Goal: Navigation & Orientation: Find specific page/section

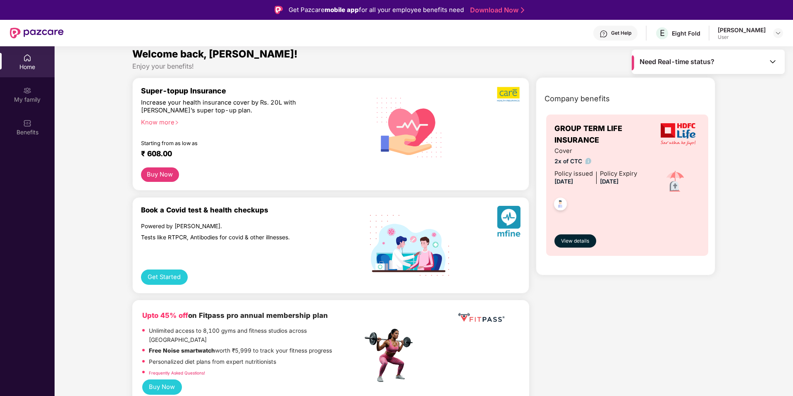
scroll to position [7, 0]
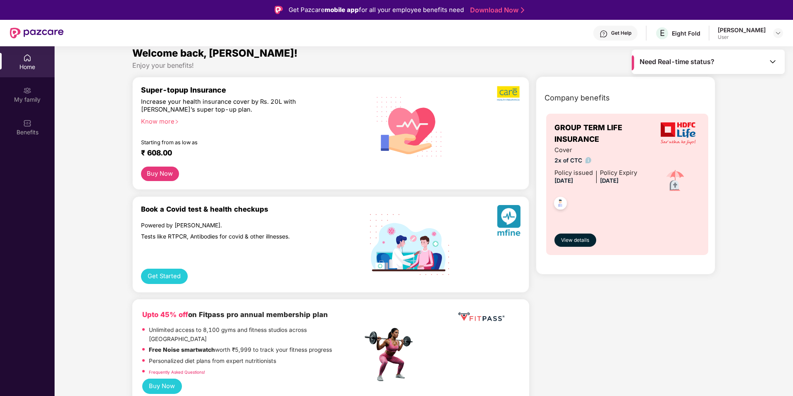
click at [767, 64] on div "Need Real-time status?" at bounding box center [708, 62] width 153 height 24
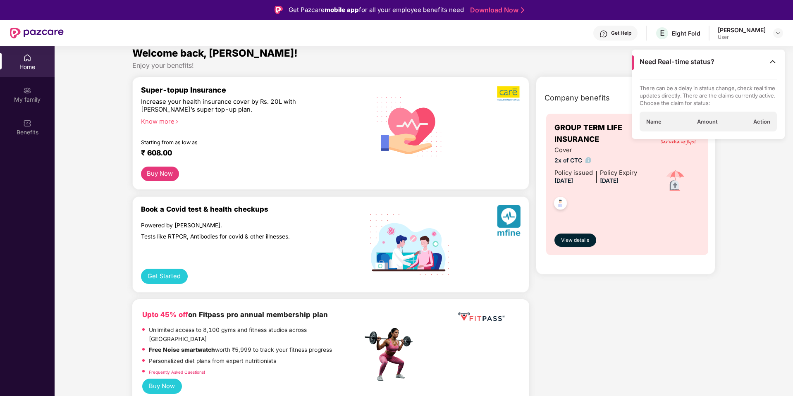
click at [678, 61] on span "Need Real-time status?" at bounding box center [677, 62] width 75 height 9
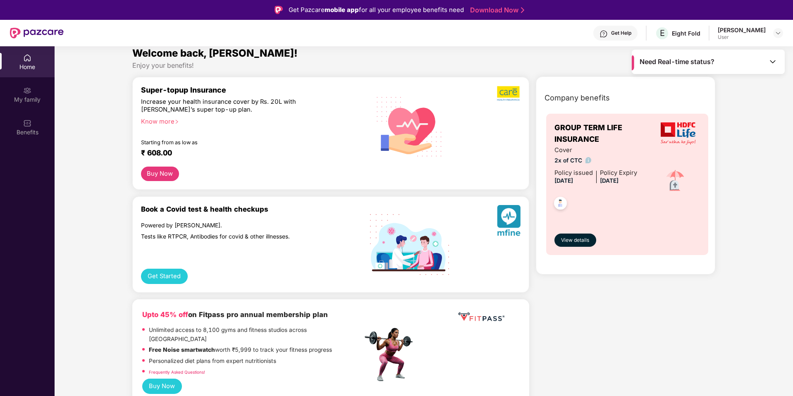
scroll to position [2, 0]
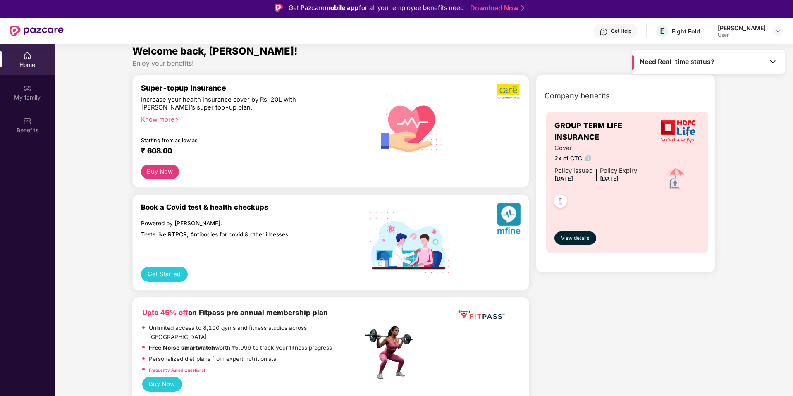
click at [760, 31] on div "[PERSON_NAME]" at bounding box center [742, 28] width 48 height 8
click at [776, 29] on img at bounding box center [778, 30] width 7 height 7
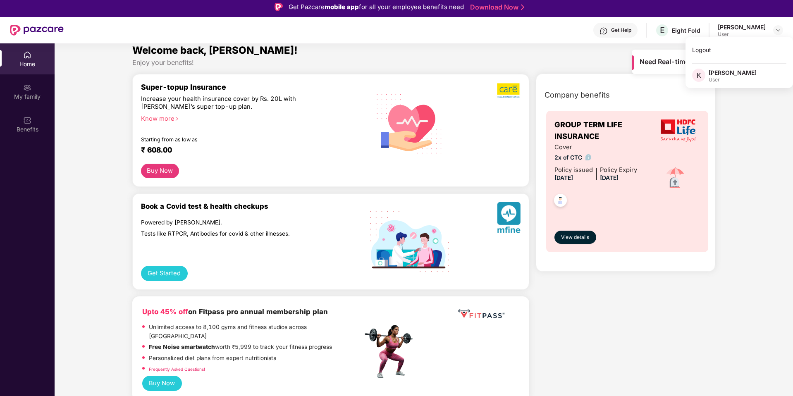
scroll to position [4, 0]
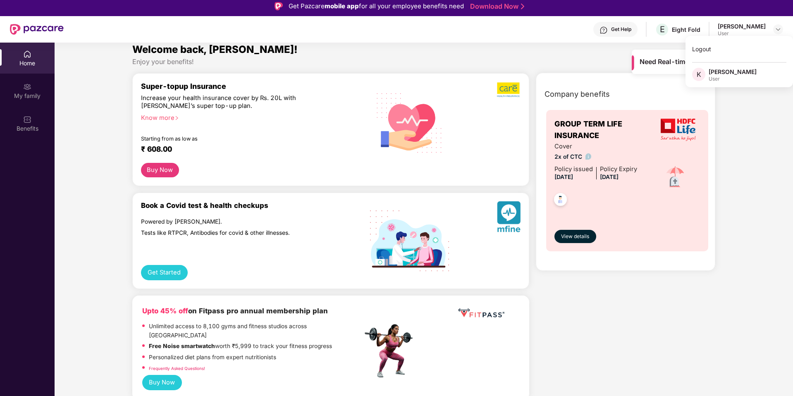
click at [29, 62] on div "Home" at bounding box center [27, 63] width 55 height 8
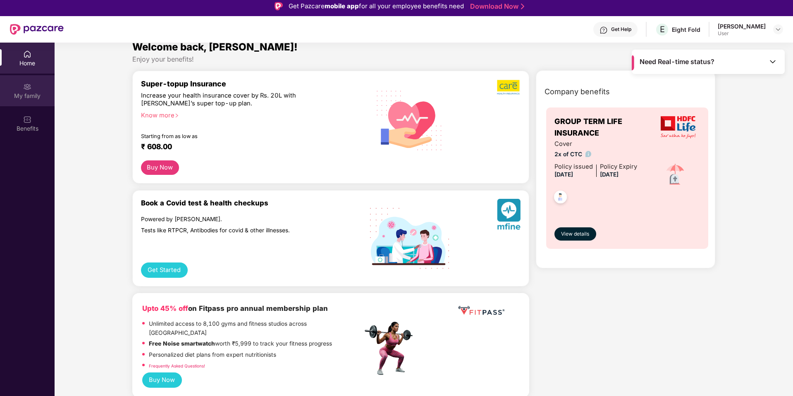
scroll to position [11, 0]
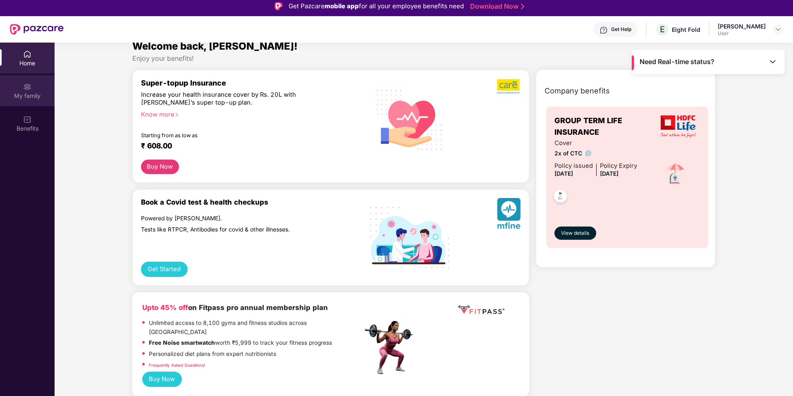
click at [15, 91] on div "My family" at bounding box center [27, 90] width 55 height 31
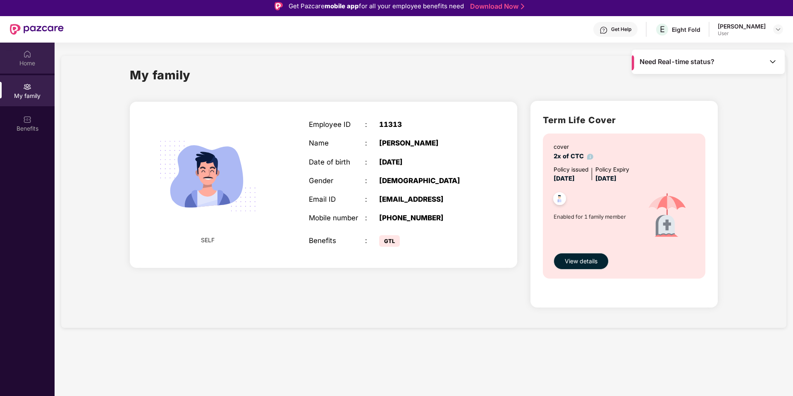
click at [27, 61] on div "Home" at bounding box center [27, 63] width 55 height 8
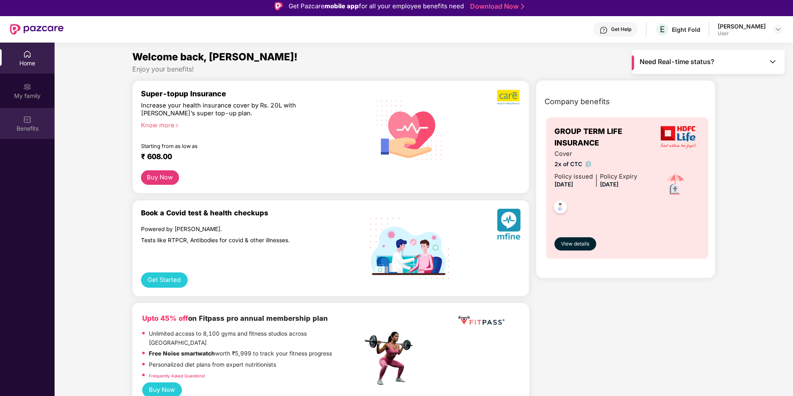
click at [26, 119] on img at bounding box center [27, 119] width 8 height 8
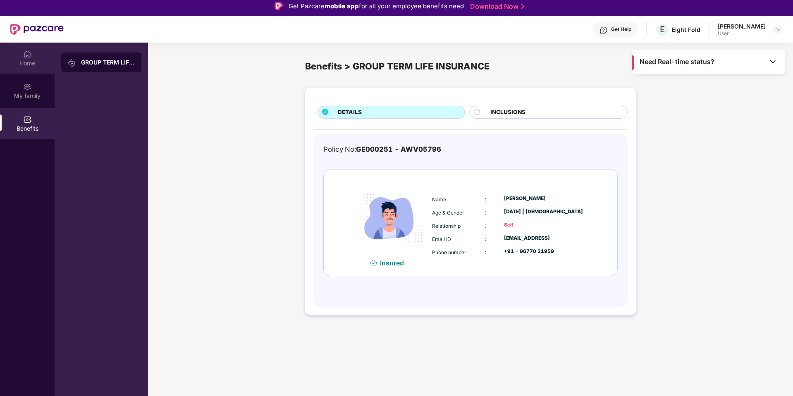
click at [27, 58] on img at bounding box center [27, 54] width 8 height 8
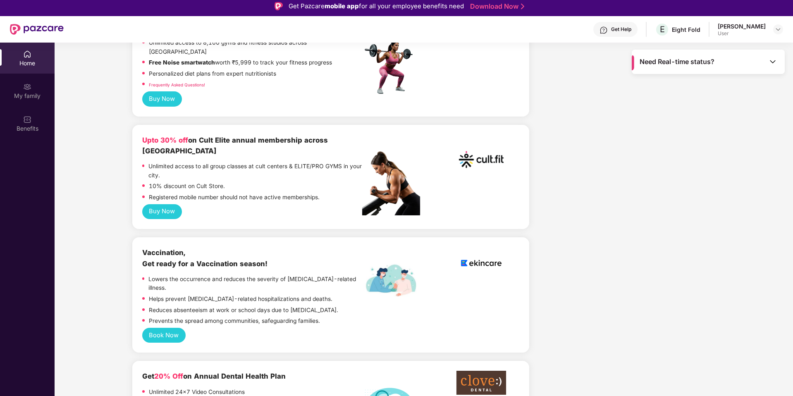
scroll to position [297, 0]
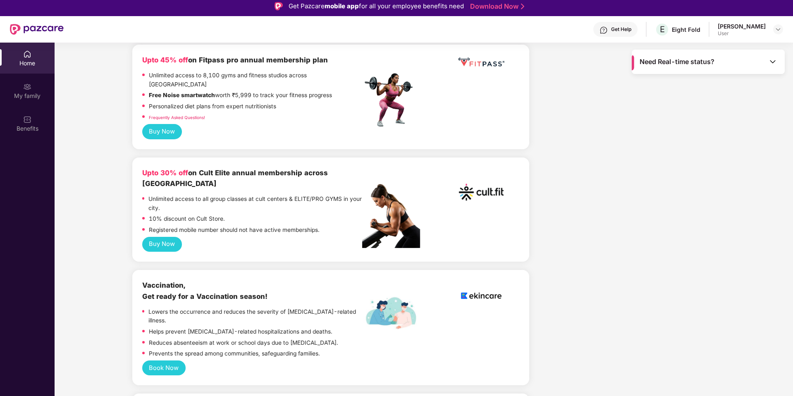
click at [26, 64] on div "Home" at bounding box center [27, 63] width 55 height 8
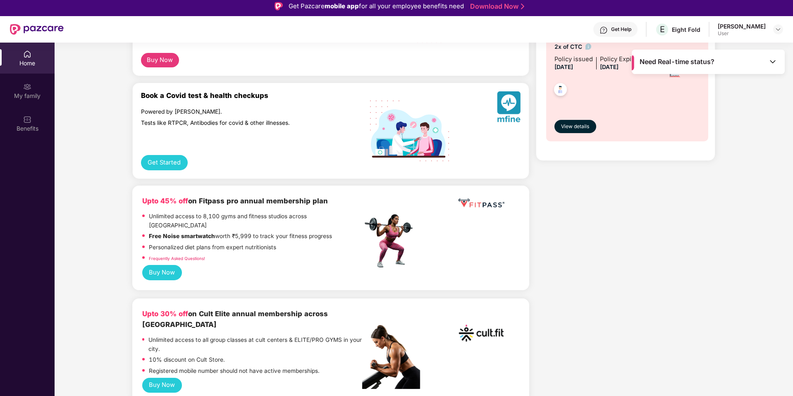
scroll to position [0, 0]
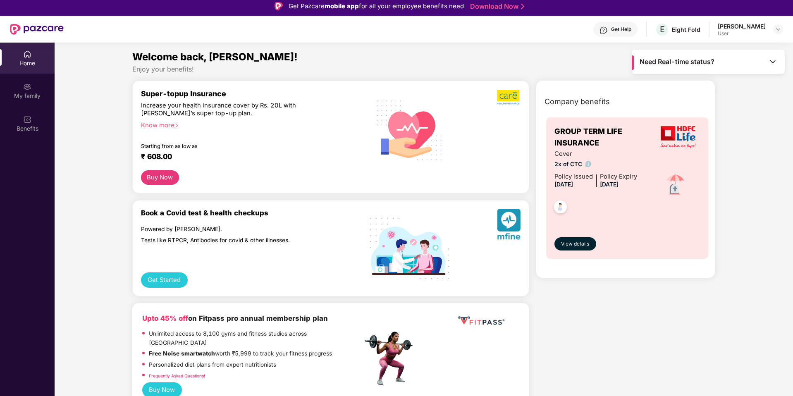
click at [638, 33] on div "Get Help" at bounding box center [616, 29] width 44 height 15
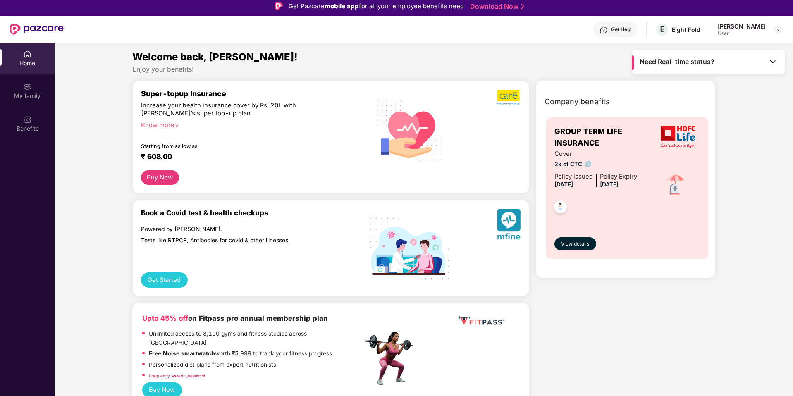
click at [632, 30] on div "Get Help" at bounding box center [621, 29] width 20 height 7
